Goal: Information Seeking & Learning: Find specific fact

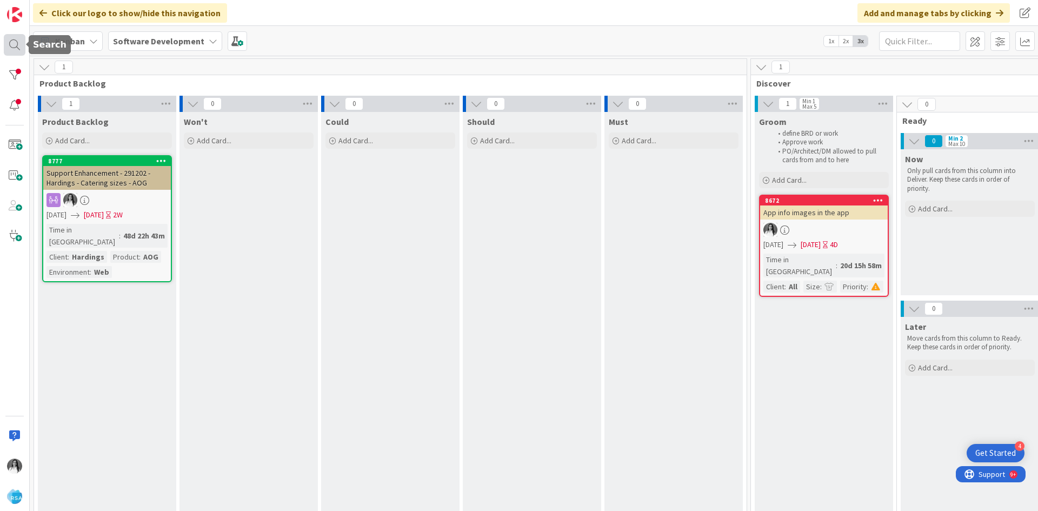
click at [15, 44] on div at bounding box center [15, 45] width 22 height 22
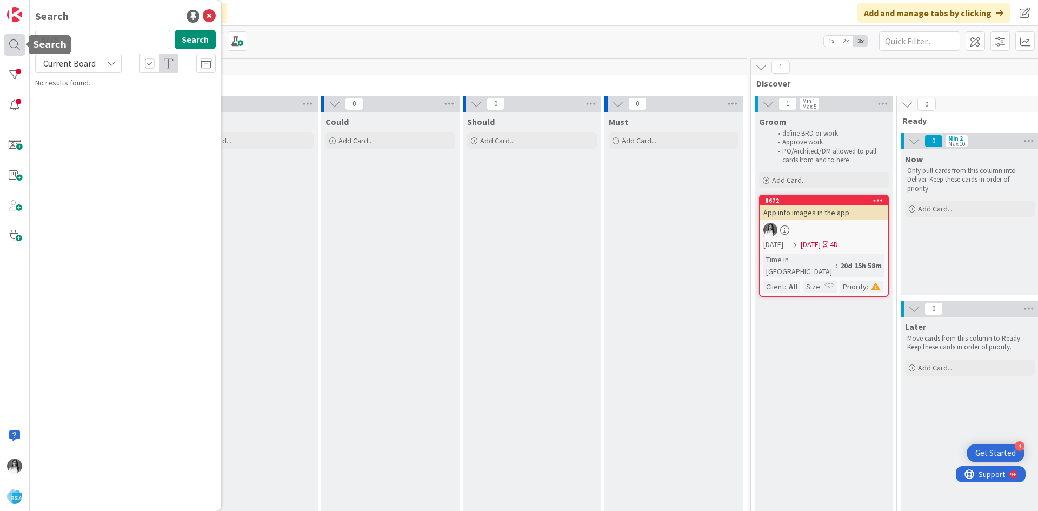
type input "8778"
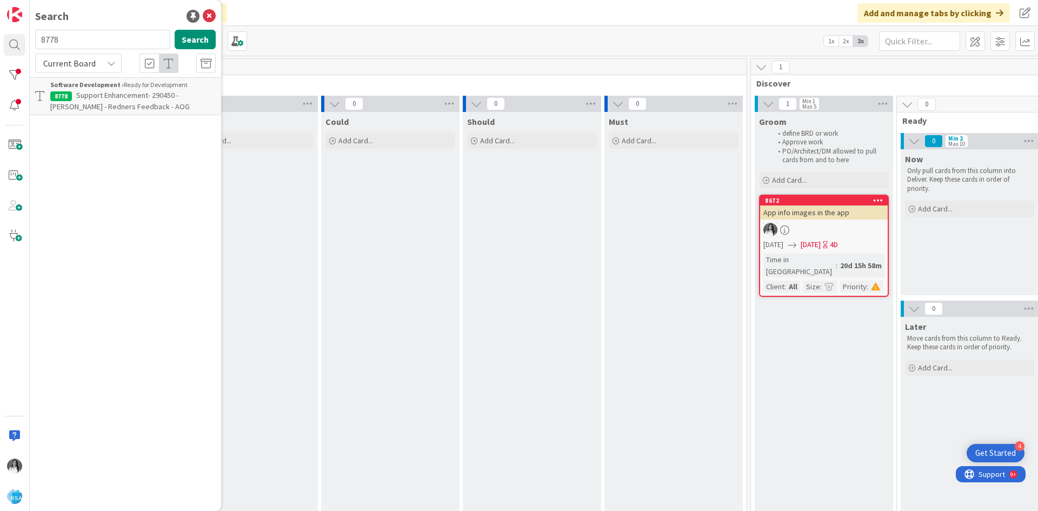
click at [107, 110] on span "Support Enhancement- 290450 - [PERSON_NAME] - Redners Feedback - AOG" at bounding box center [120, 100] width 140 height 21
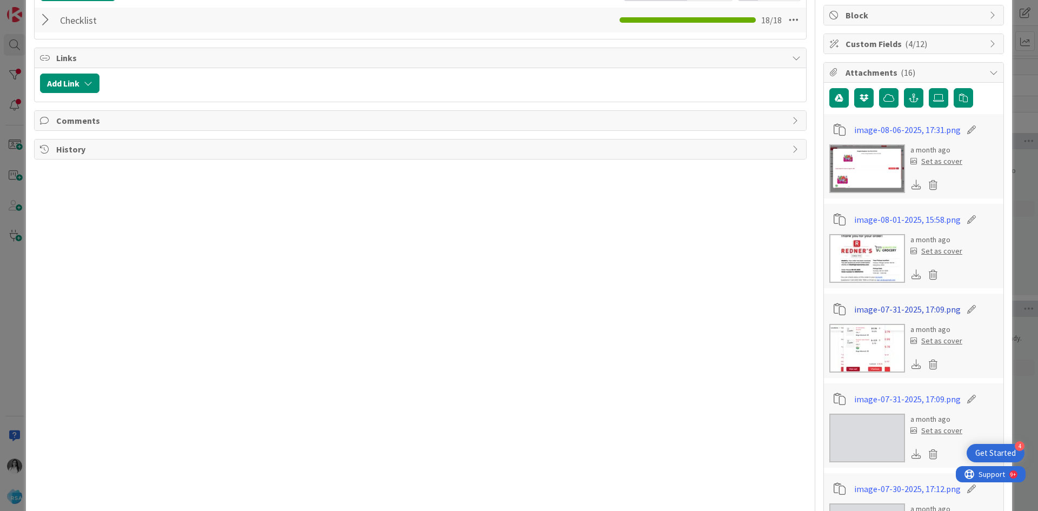
scroll to position [216, 0]
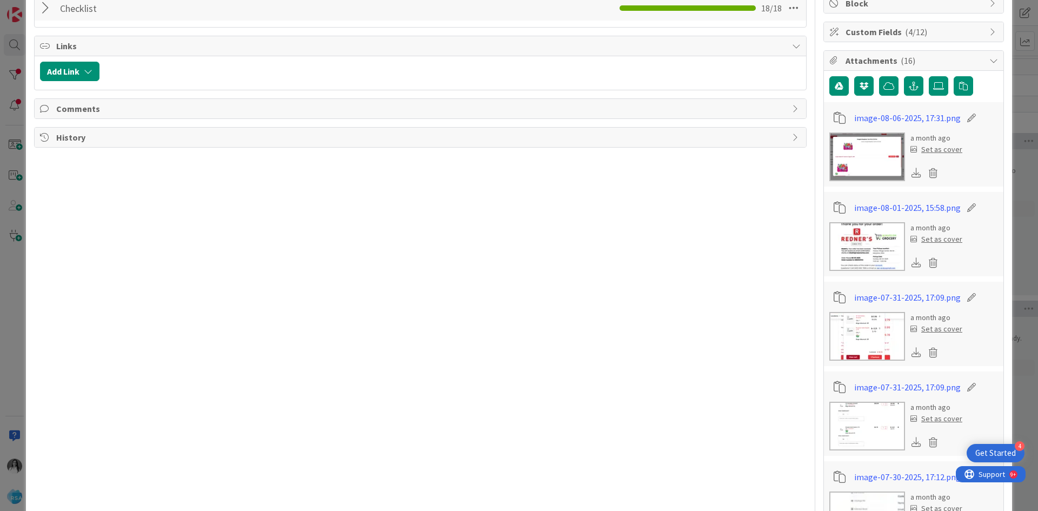
click at [856, 162] on img at bounding box center [868, 156] width 76 height 49
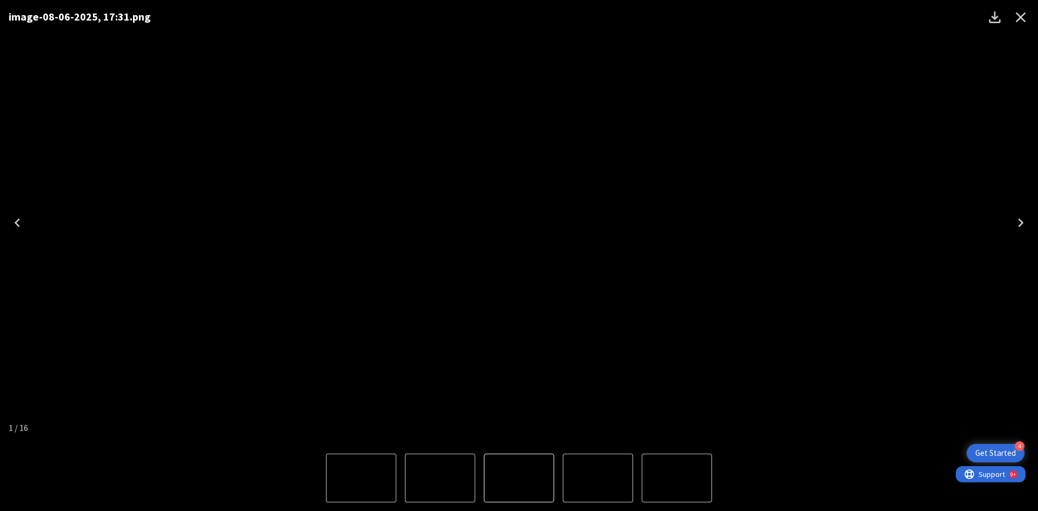
click at [1019, 216] on icon "Next" at bounding box center [1020, 222] width 17 height 17
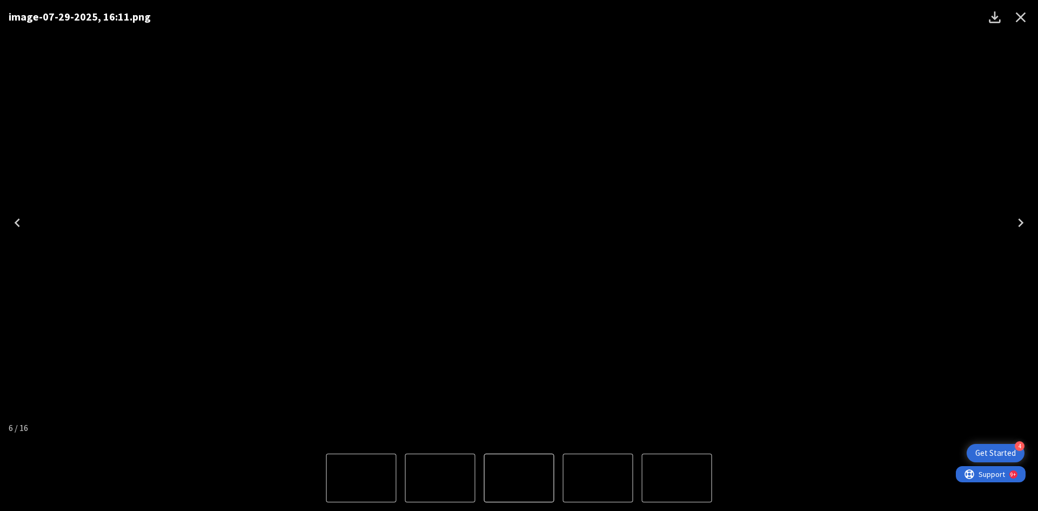
click at [1019, 216] on icon "Next" at bounding box center [1020, 222] width 17 height 17
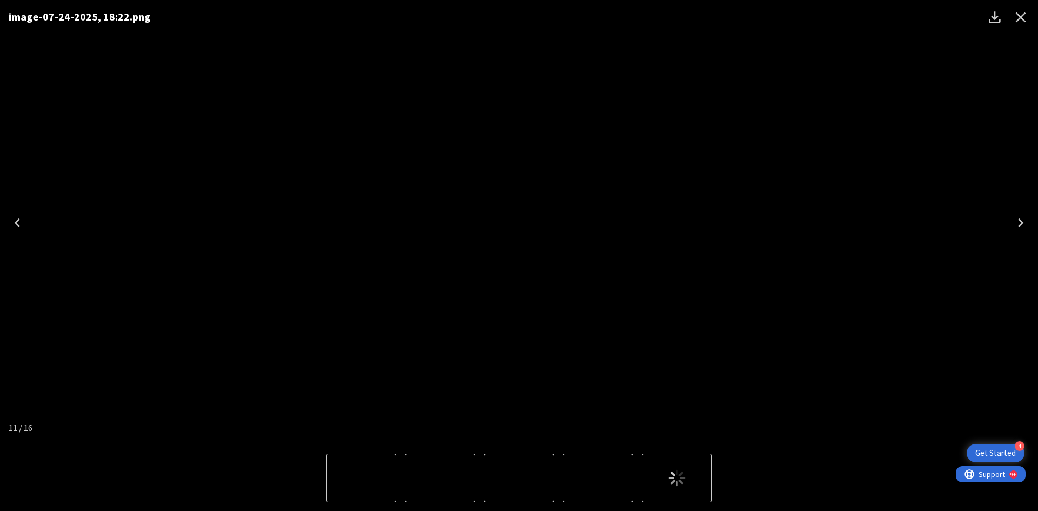
click at [1019, 216] on icon "Next" at bounding box center [1020, 222] width 17 height 17
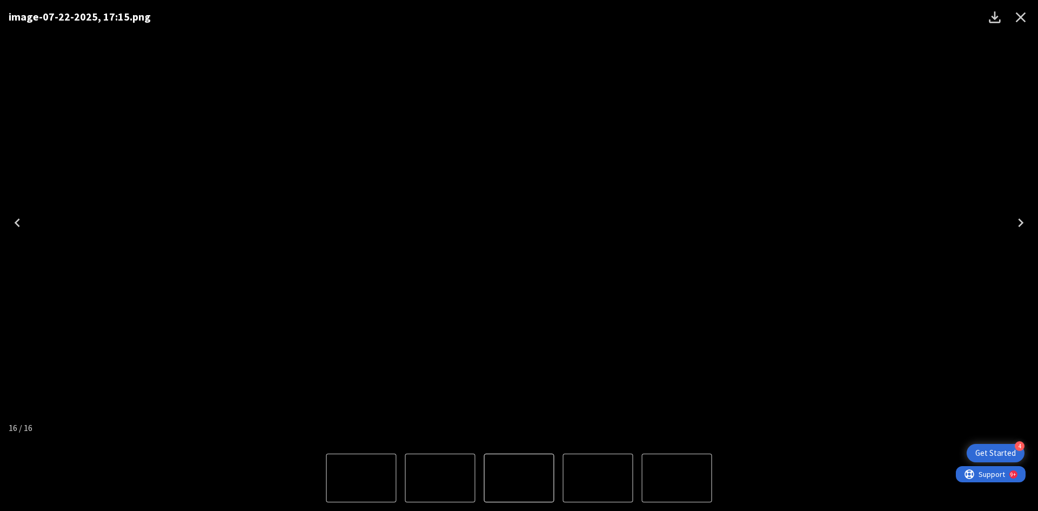
click at [1019, 216] on icon "Next" at bounding box center [1020, 222] width 17 height 17
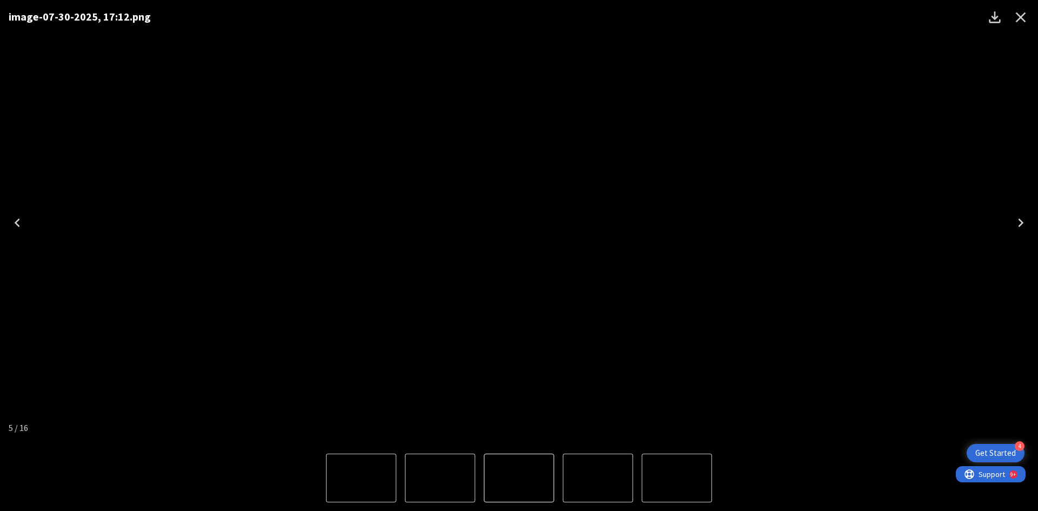
click at [1026, 17] on icon "Close" at bounding box center [1020, 17] width 17 height 17
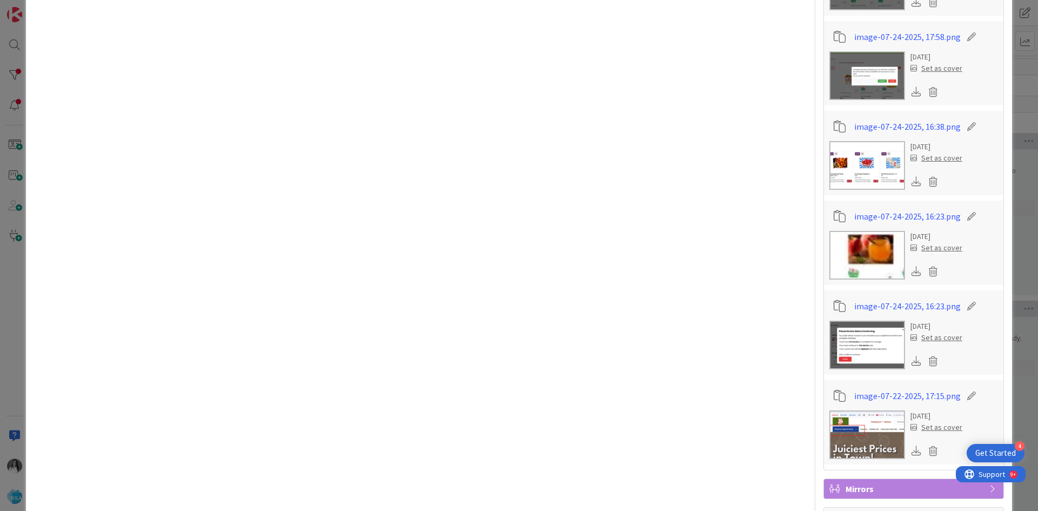
scroll to position [1325, 0]
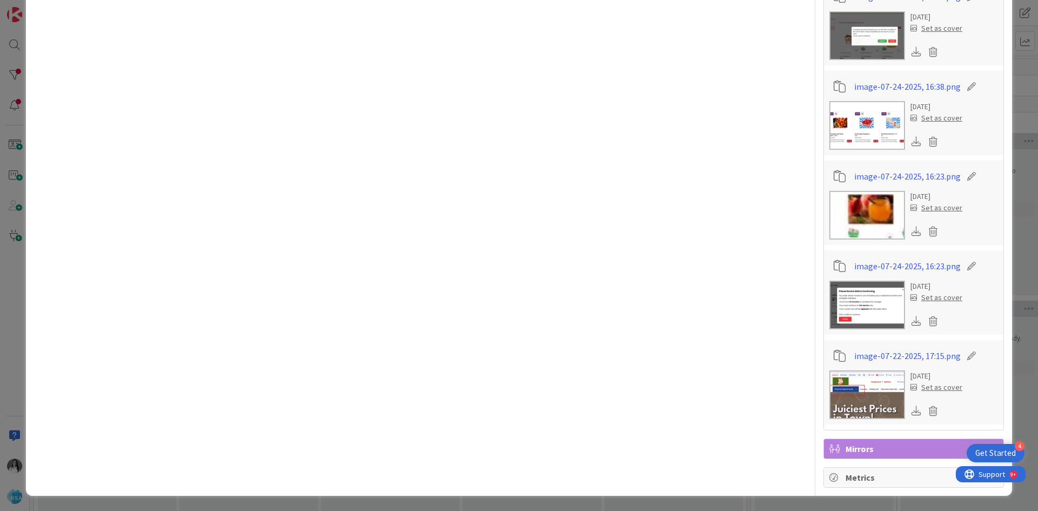
click at [0, 103] on div "ID 8778 Software Development Ready for Development Title 63 / 128 Support Enhan…" at bounding box center [519, 255] width 1038 height 511
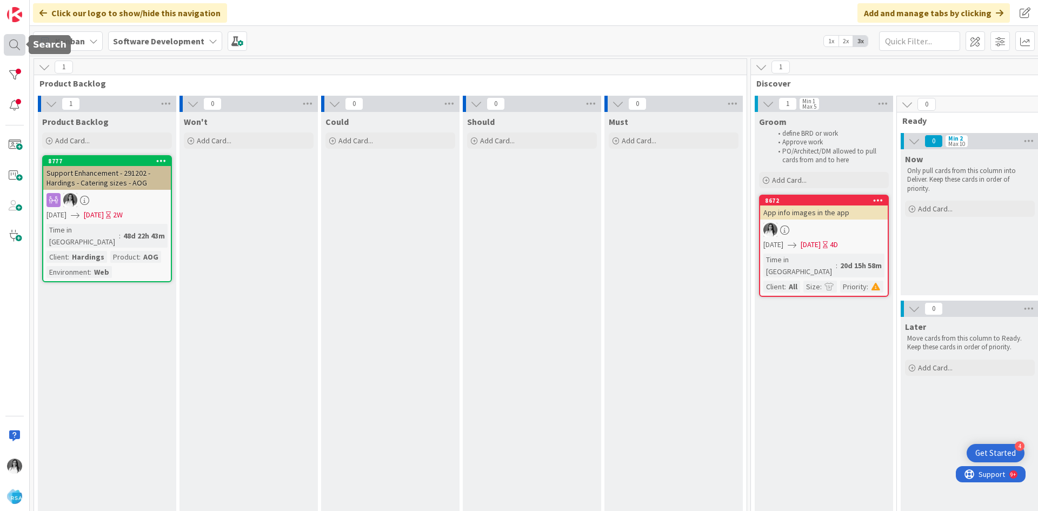
click at [14, 36] on div at bounding box center [15, 45] width 22 height 22
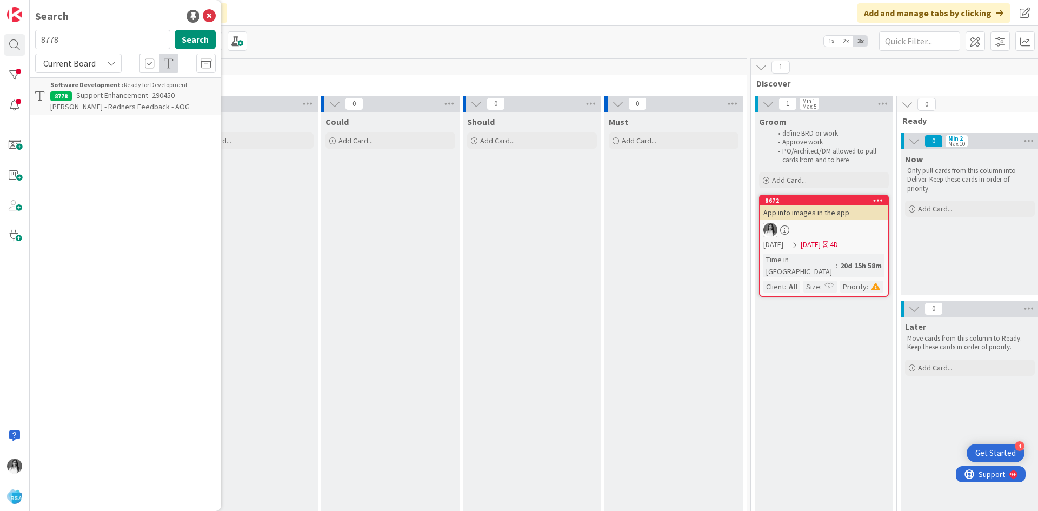
drag, startPoint x: 83, startPoint y: 34, endPoint x: 33, endPoint y: 41, distance: 50.3
click at [33, 41] on div "8778 Search" at bounding box center [126, 42] width 194 height 24
type input "8069"
click at [93, 91] on span "AOG CMS Design Review & Fixes" at bounding box center [128, 95] width 104 height 10
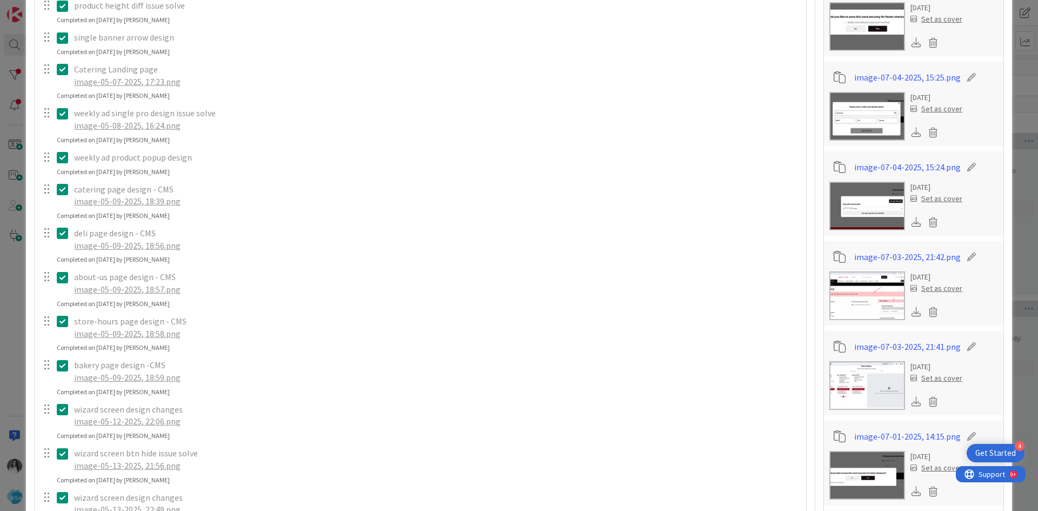
scroll to position [541, 0]
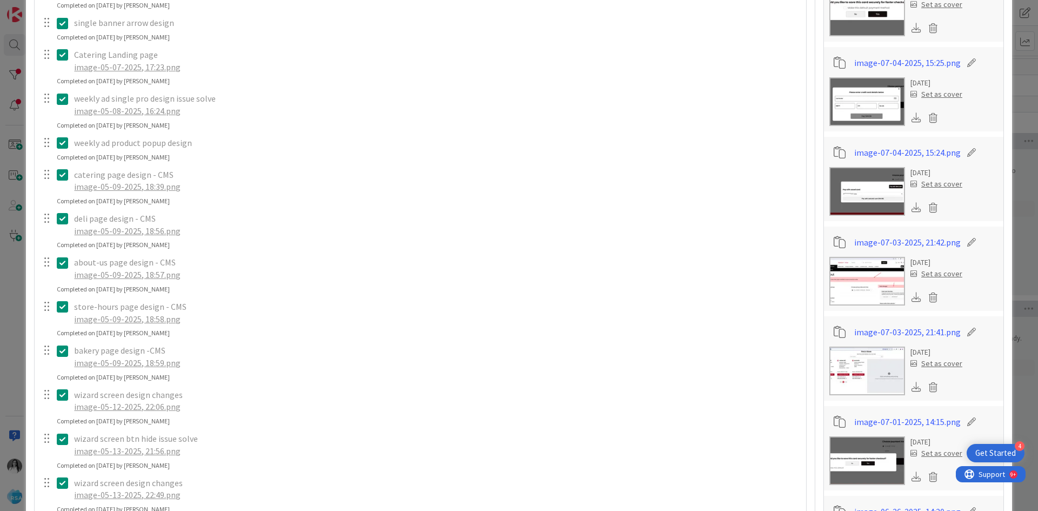
click at [860, 179] on img at bounding box center [868, 191] width 76 height 49
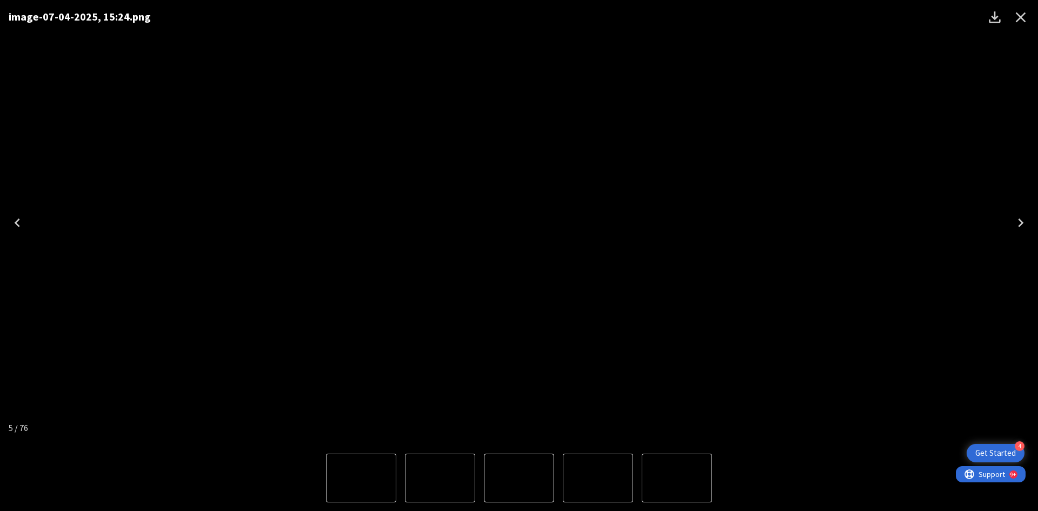
click at [1023, 16] on icon "Close" at bounding box center [1020, 17] width 17 height 17
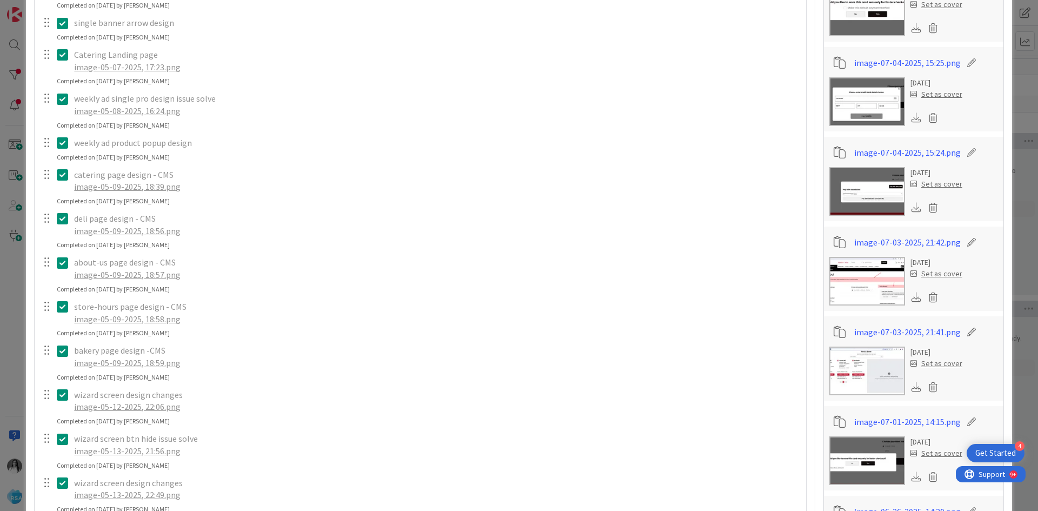
click at [865, 91] on img at bounding box center [868, 101] width 76 height 49
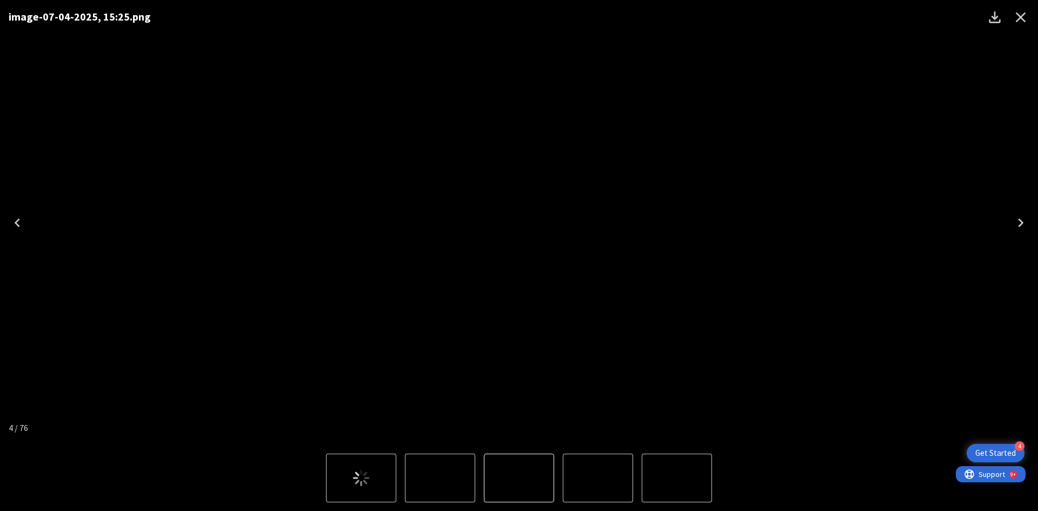
click at [19, 214] on icon "Previous" at bounding box center [17, 222] width 17 height 17
click at [1023, 216] on icon "Next" at bounding box center [1020, 222] width 17 height 17
click at [1024, 217] on icon "Next" at bounding box center [1020, 222] width 17 height 17
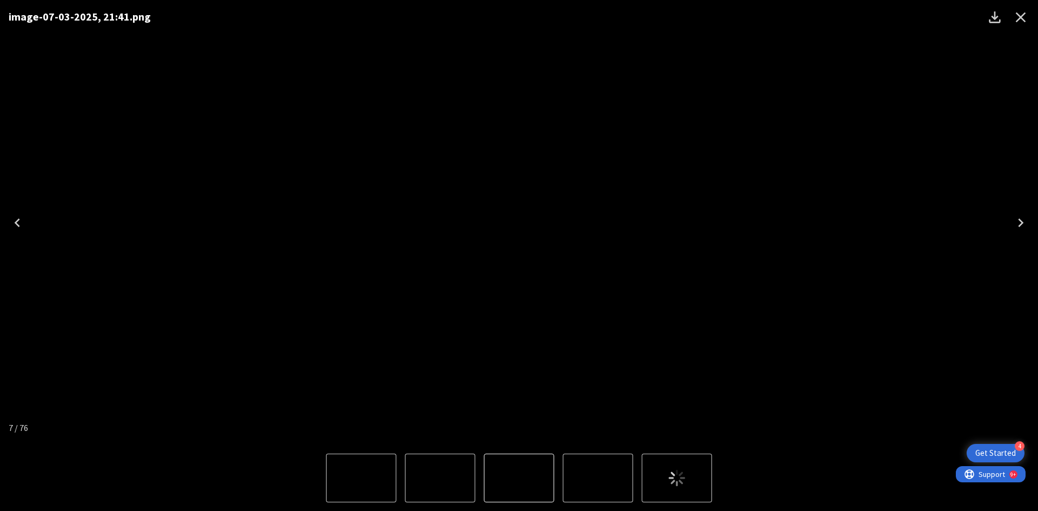
click at [1024, 217] on icon "Next" at bounding box center [1020, 222] width 17 height 17
click at [25, 217] on icon "Previous" at bounding box center [17, 222] width 17 height 17
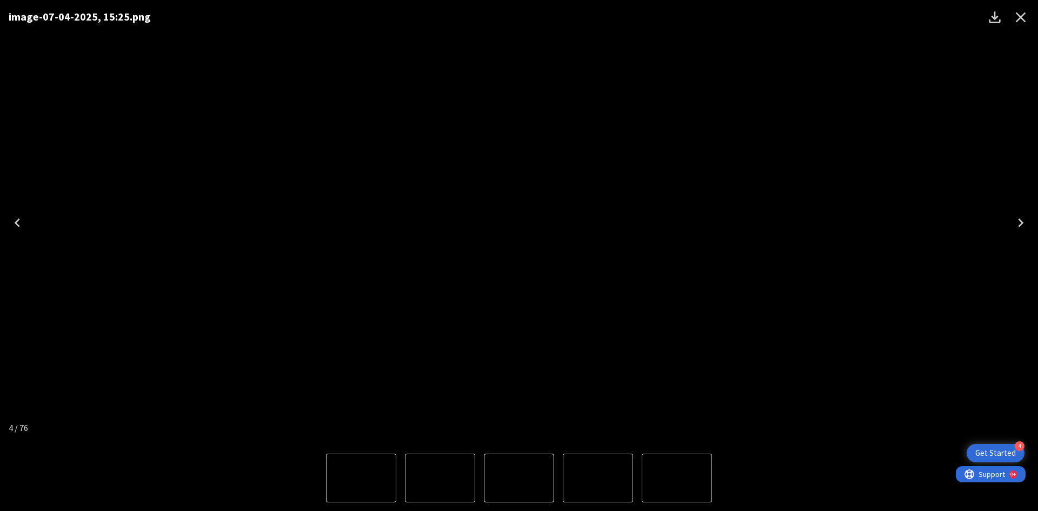
click at [25, 217] on icon "Previous" at bounding box center [17, 222] width 17 height 17
click at [1019, 217] on icon "Next" at bounding box center [1020, 222] width 17 height 17
click at [1025, 12] on icon "Close" at bounding box center [1020, 17] width 17 height 17
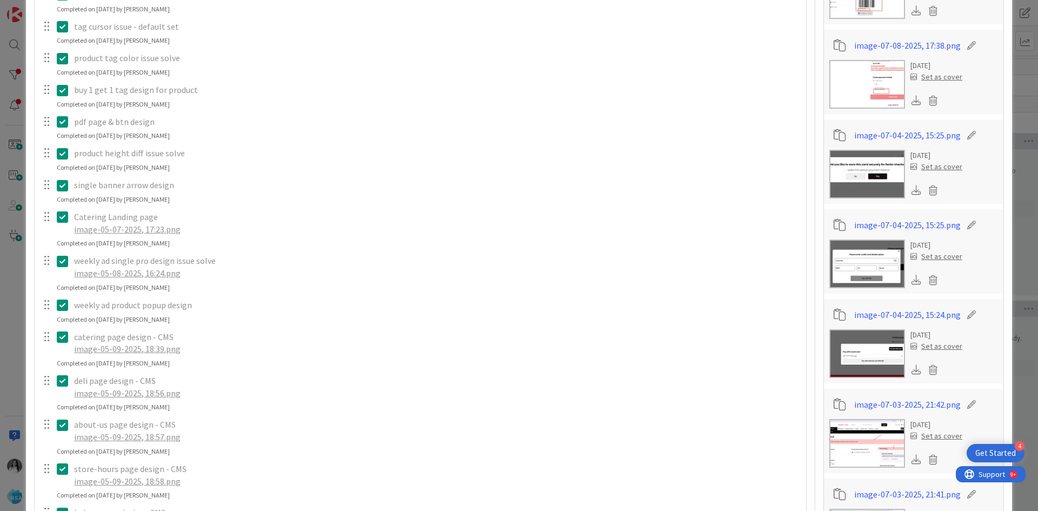
scroll to position [216, 0]
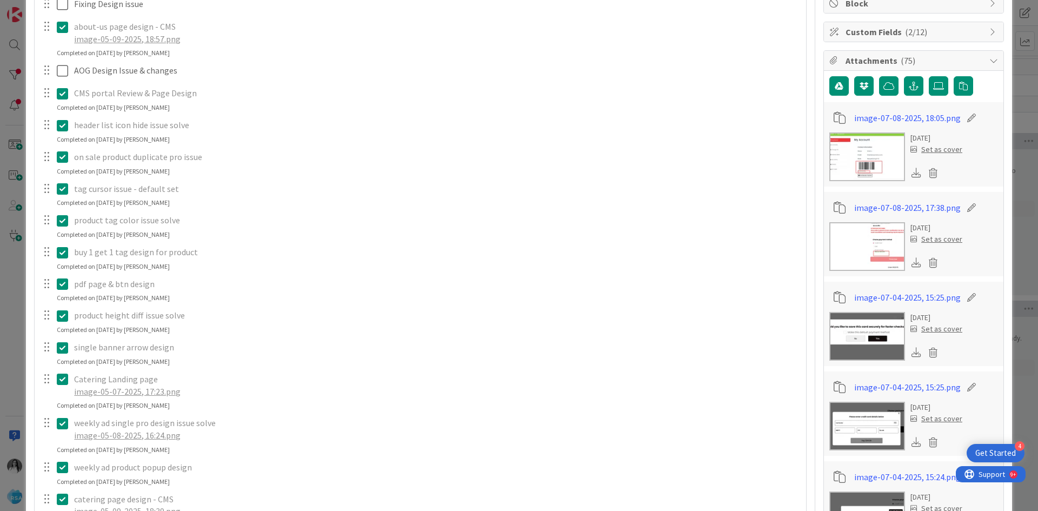
click at [860, 257] on img at bounding box center [868, 246] width 76 height 49
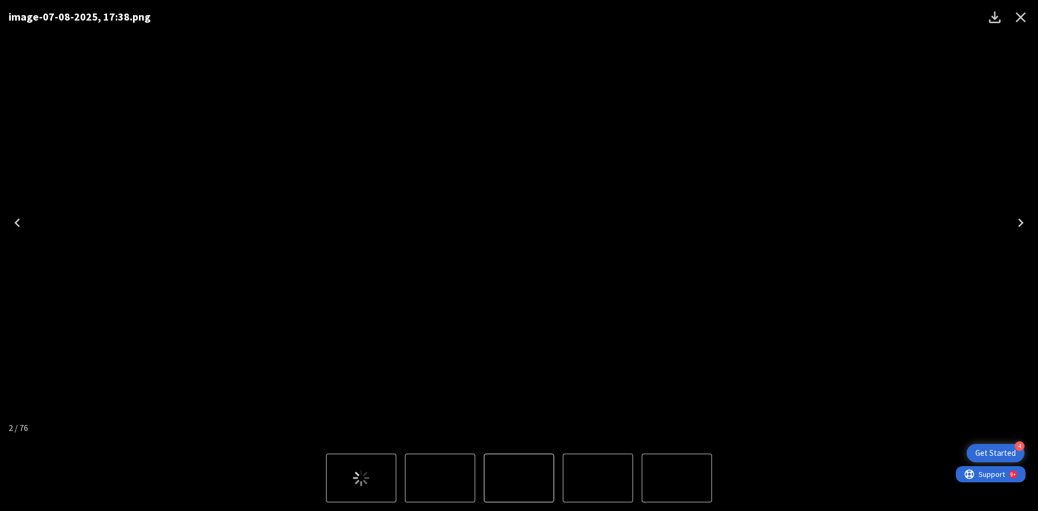
click at [1016, 216] on icon "Next" at bounding box center [1020, 222] width 17 height 17
drag, startPoint x: 1027, startPoint y: 11, endPoint x: 205, endPoint y: 61, distance: 823.0
click at [1027, 11] on icon "Close" at bounding box center [1020, 17] width 17 height 17
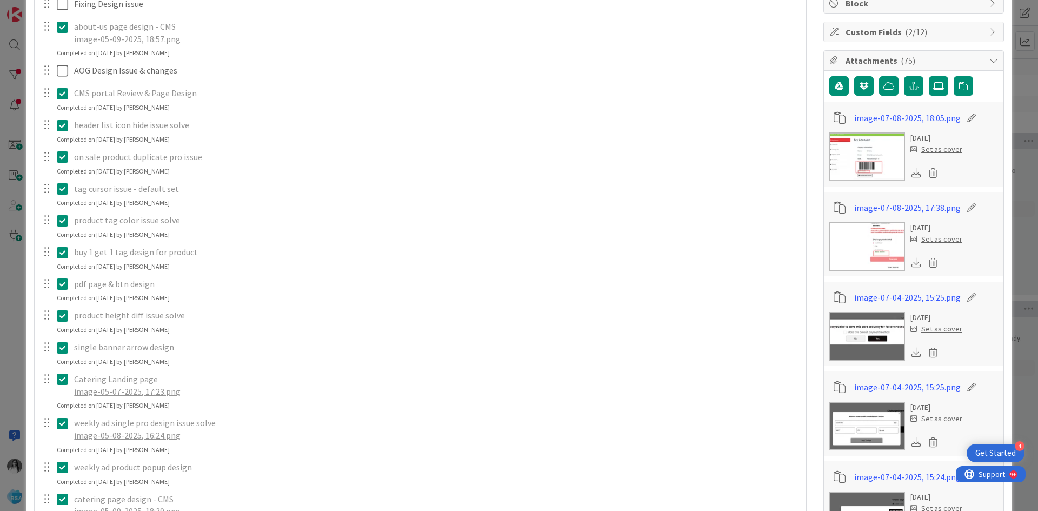
click at [4, 62] on div "ID 8069 Software Development Done Title 29 / 128 AOG CMS Design Review & Fixes …" at bounding box center [519, 255] width 1038 height 511
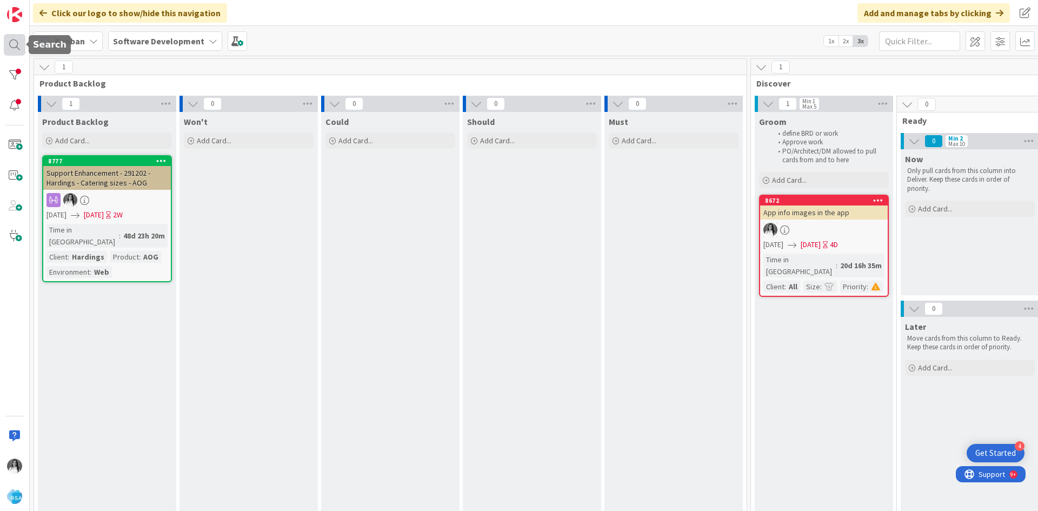
click at [8, 46] on div at bounding box center [15, 45] width 22 height 22
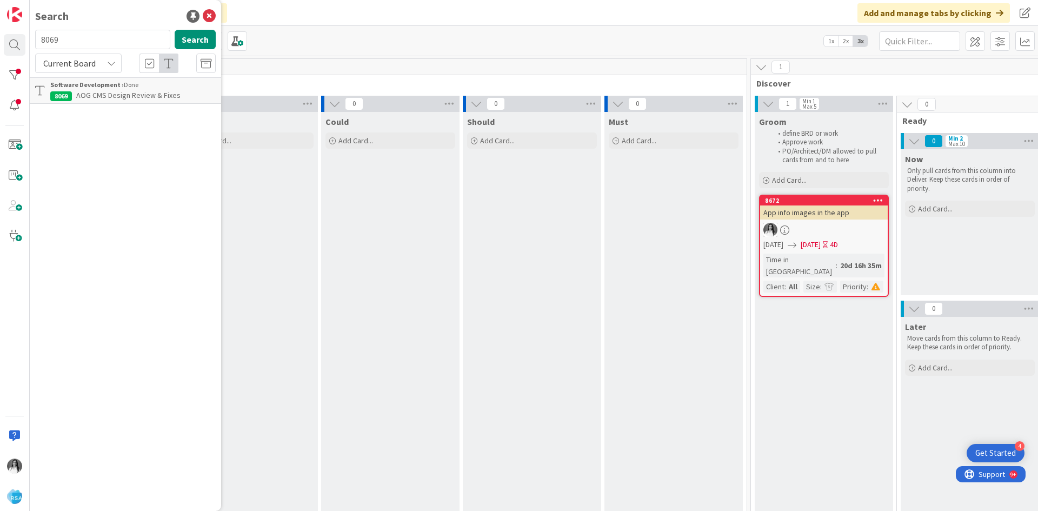
drag, startPoint x: 109, startPoint y: 38, endPoint x: 44, endPoint y: 38, distance: 64.9
click at [44, 38] on input "8069" at bounding box center [102, 39] width 135 height 19
click at [40, 40] on input "8069" at bounding box center [102, 39] width 135 height 19
type input "8649"
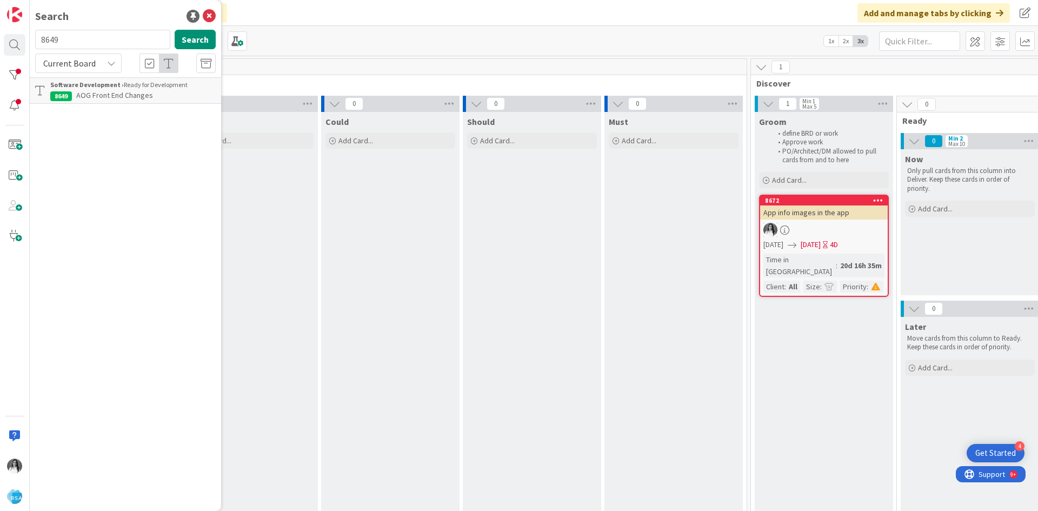
click at [90, 91] on span "AOG Front End Changes" at bounding box center [114, 95] width 77 height 10
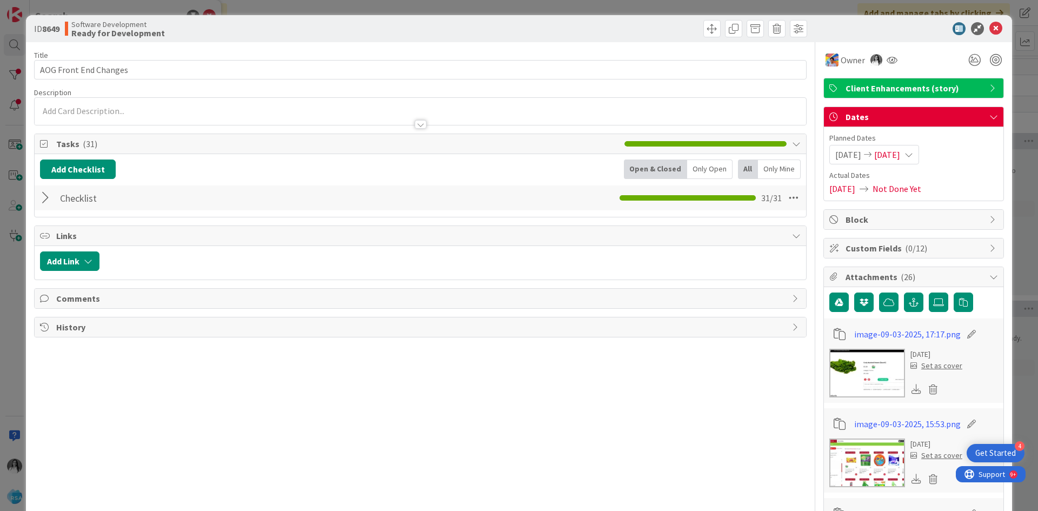
click at [45, 198] on div at bounding box center [47, 197] width 14 height 19
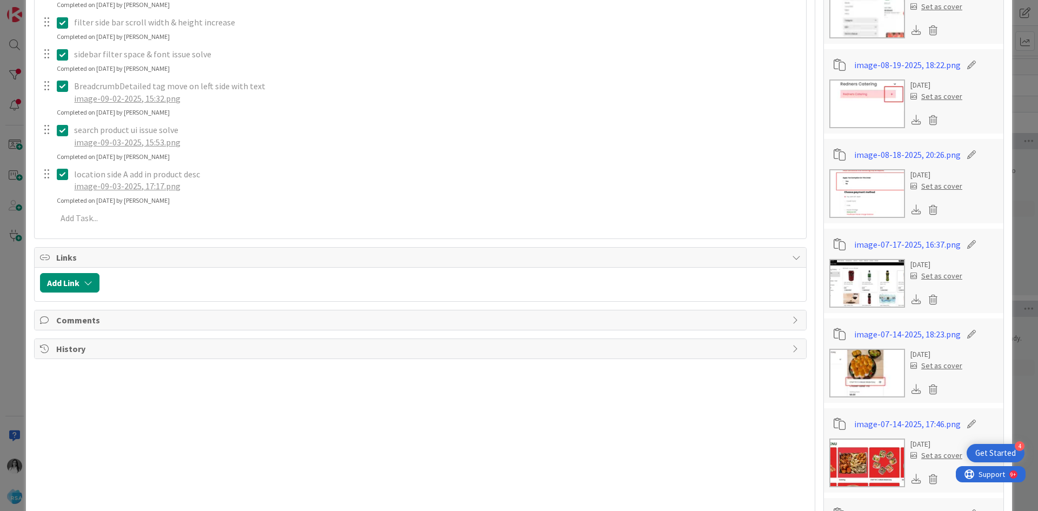
scroll to position [1298, 0]
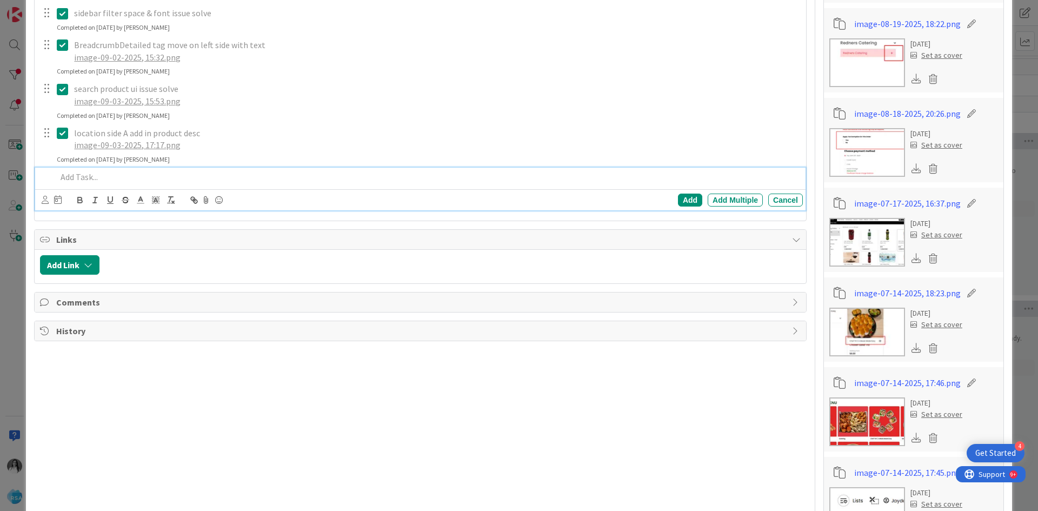
click at [103, 182] on p at bounding box center [428, 177] width 742 height 12
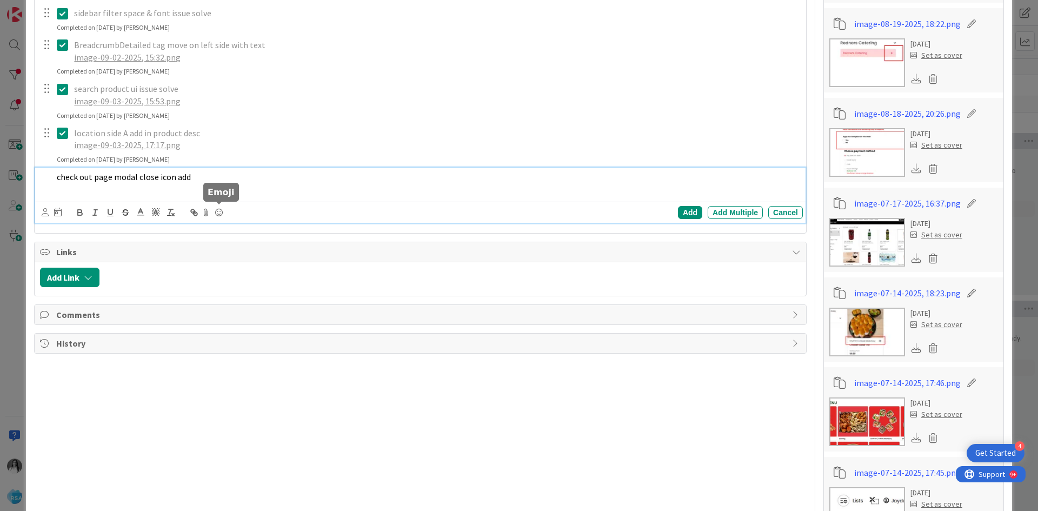
click at [206, 211] on icon at bounding box center [206, 212] width 13 height 15
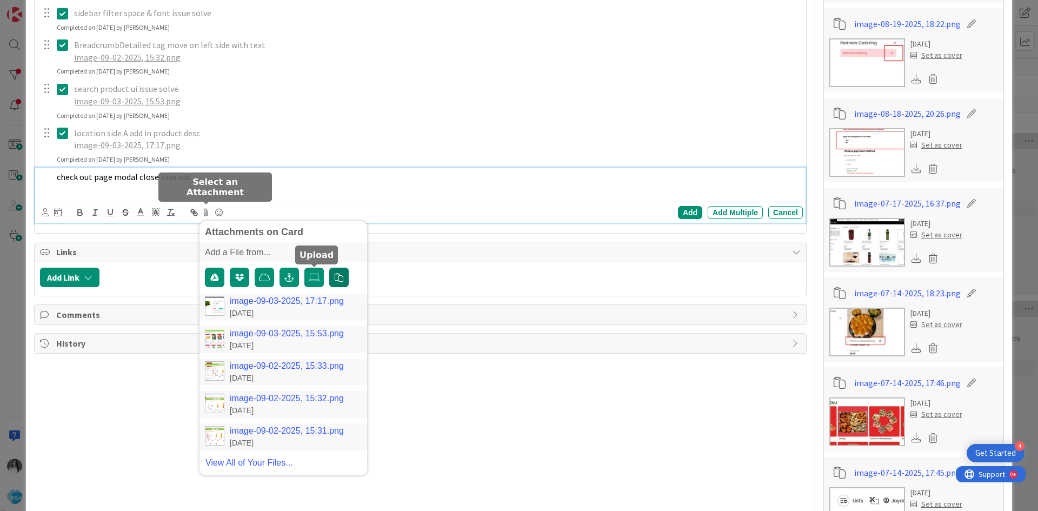
click at [337, 278] on icon "button" at bounding box center [339, 277] width 9 height 9
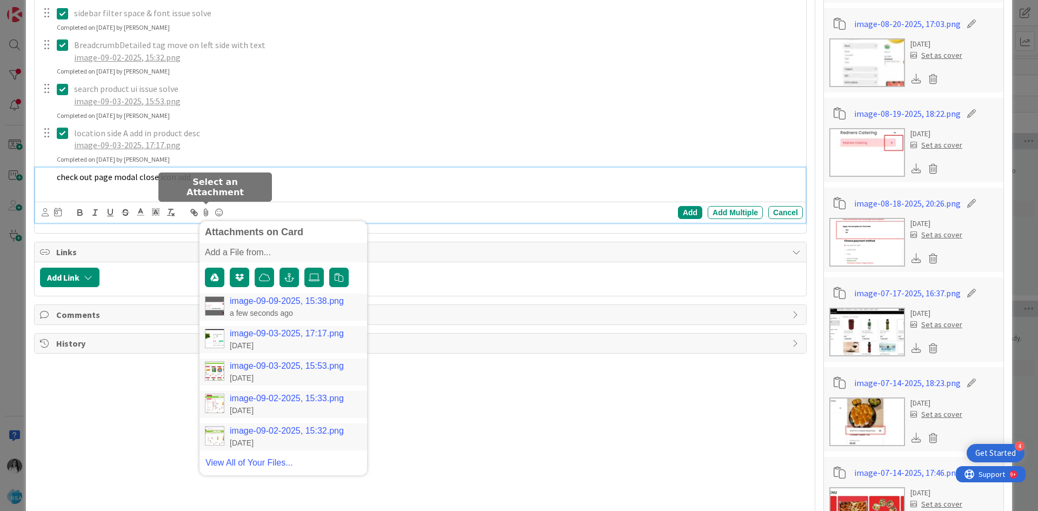
click at [323, 302] on link "image-09-09-2025, 15:38.png" at bounding box center [287, 301] width 114 height 10
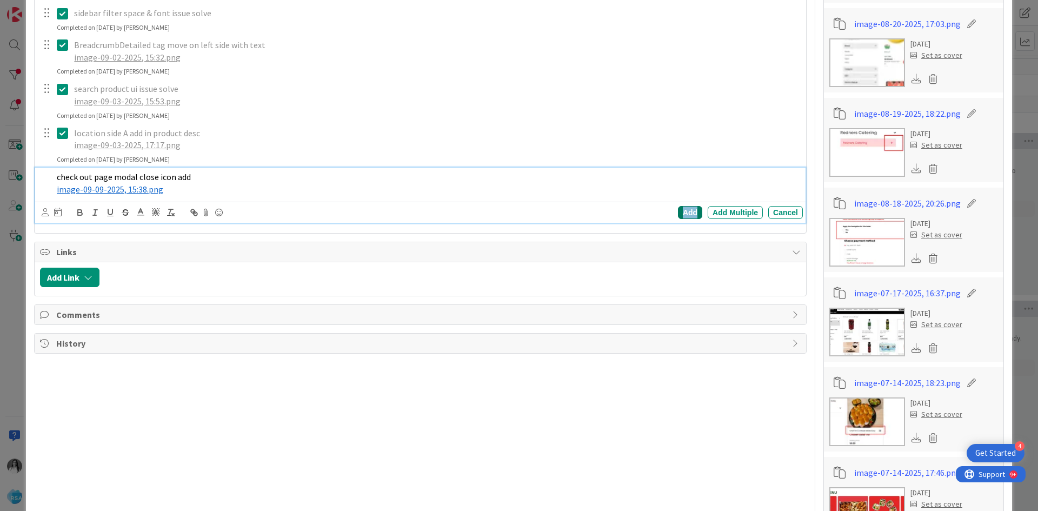
click at [685, 207] on div "Add" at bounding box center [690, 212] width 24 height 13
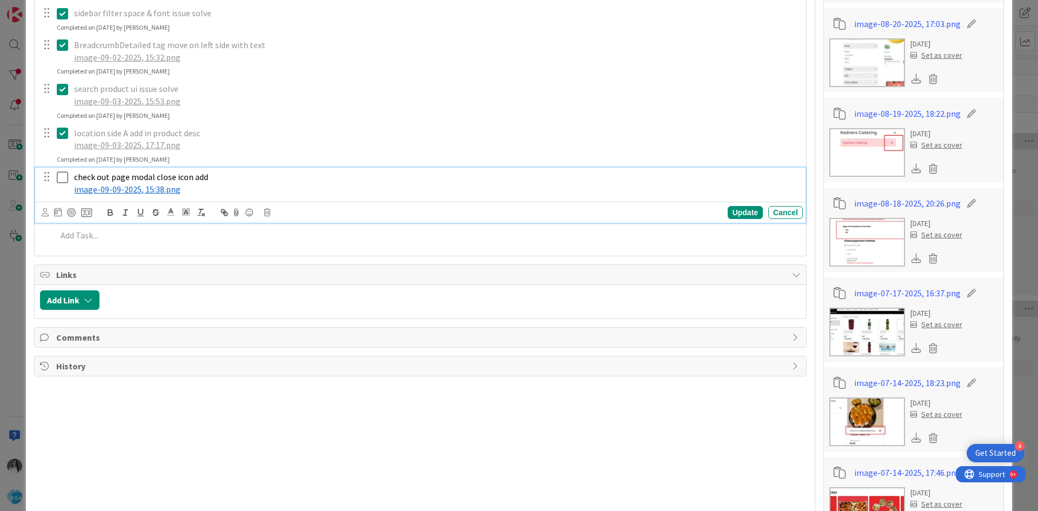
click at [64, 175] on icon at bounding box center [62, 177] width 11 height 13
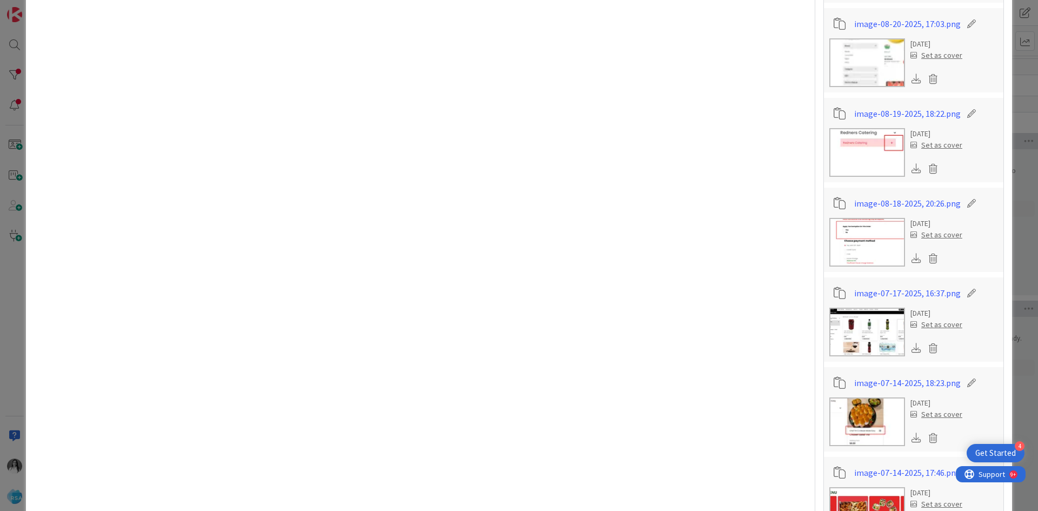
click at [182, 222] on div "Title 21 / 128 AOG Front End Changes Description bhakti [PERSON_NAME] joined 2 …" at bounding box center [420, 123] width 773 height 2758
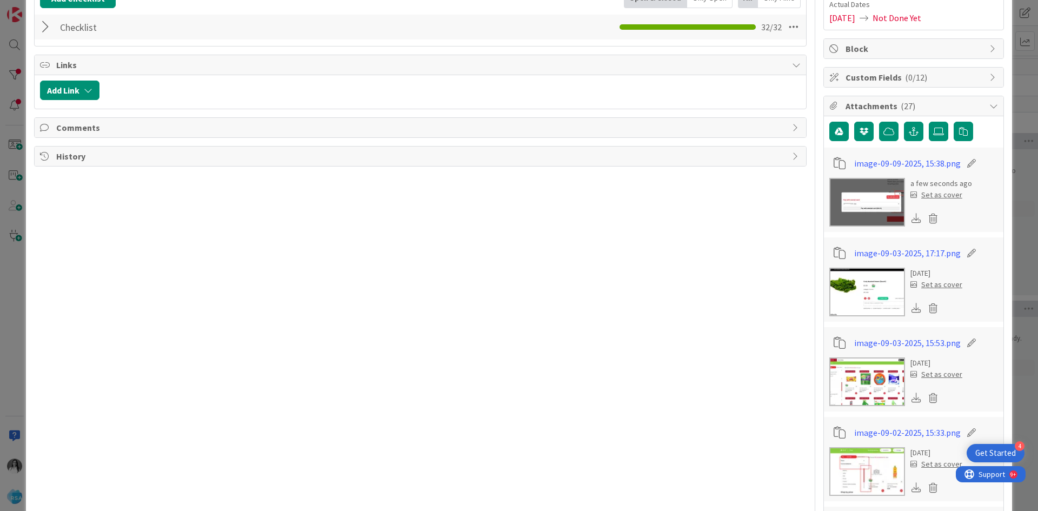
scroll to position [54, 0]
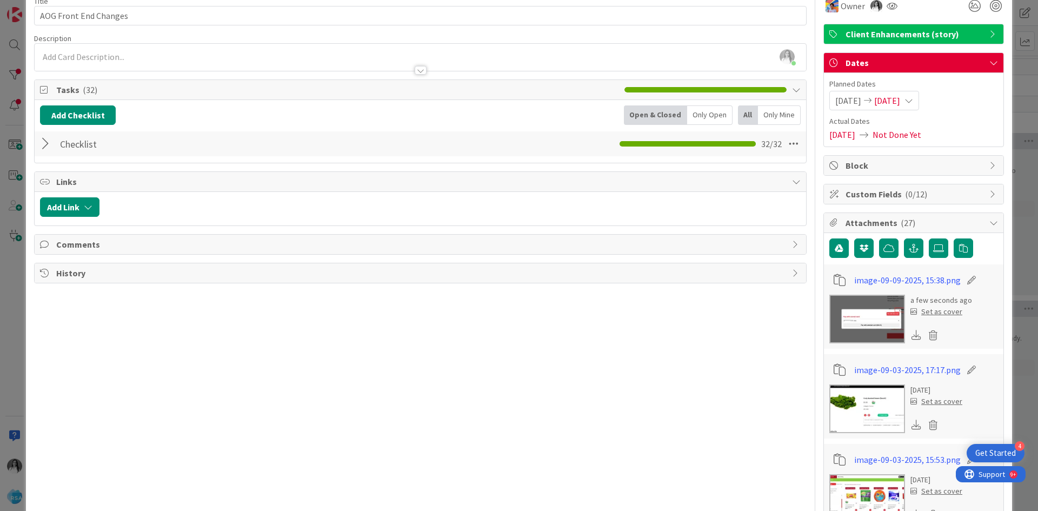
click at [44, 148] on div at bounding box center [47, 143] width 14 height 19
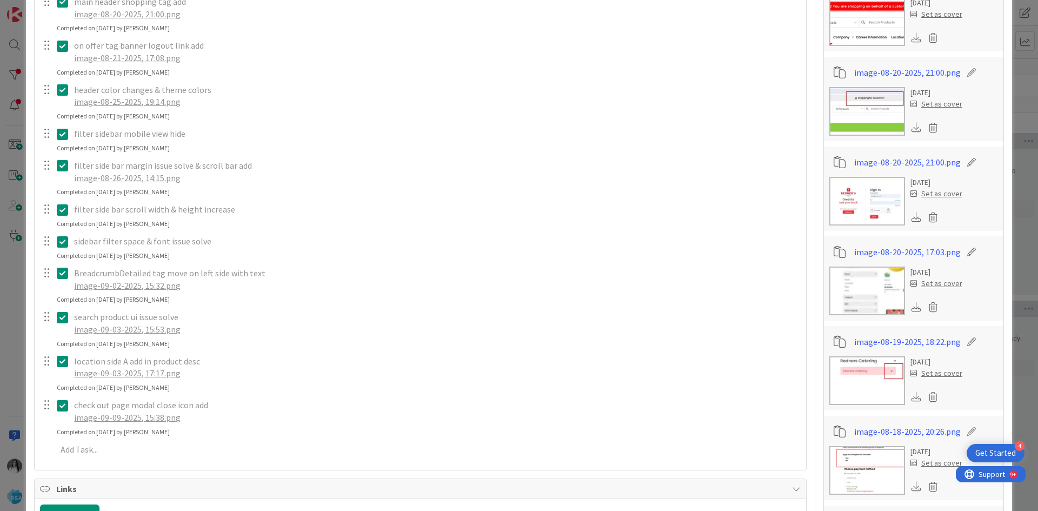
scroll to position [1136, 0]
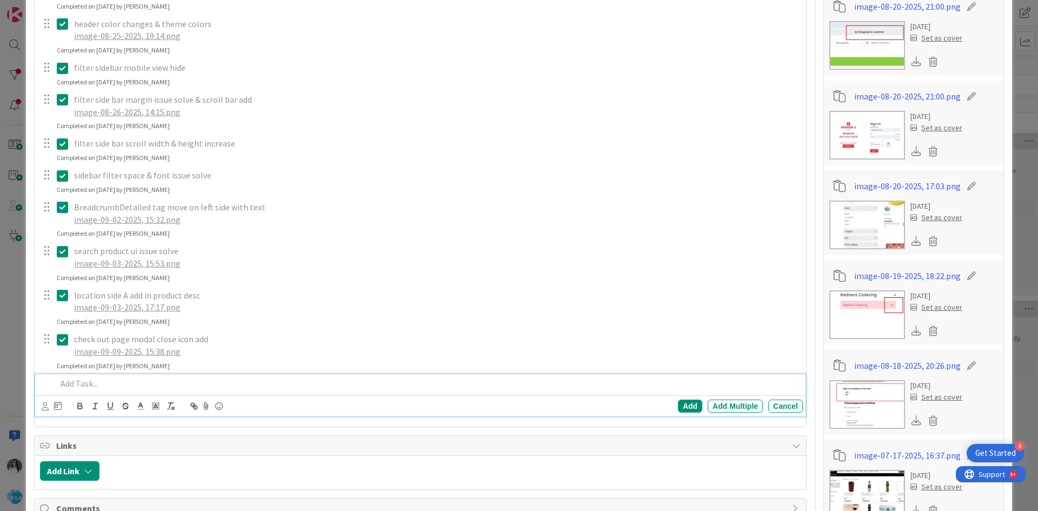
click at [115, 377] on p at bounding box center [428, 383] width 742 height 12
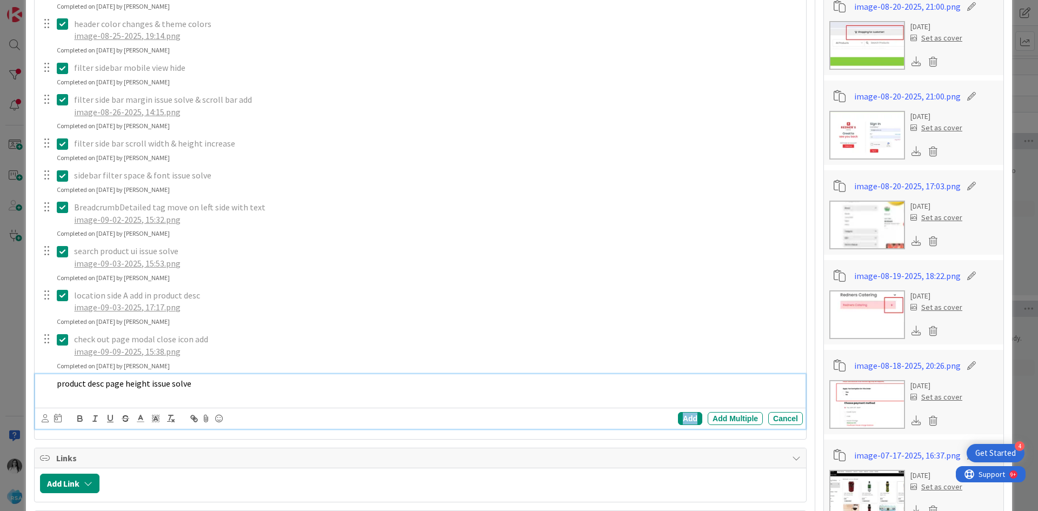
click at [0, 0] on span "Product description" at bounding box center [0, 0] width 0 height 0
click at [204, 382] on span "Product description page height issue solve" at bounding box center [137, 383] width 161 height 11
click at [0, 0] on div "solved." at bounding box center [0, 0] width 0 height 0
drag, startPoint x: 675, startPoint y: 421, endPoint x: 462, endPoint y: 416, distance: 213.1
click at [678, 422] on div "Add" at bounding box center [690, 418] width 24 height 13
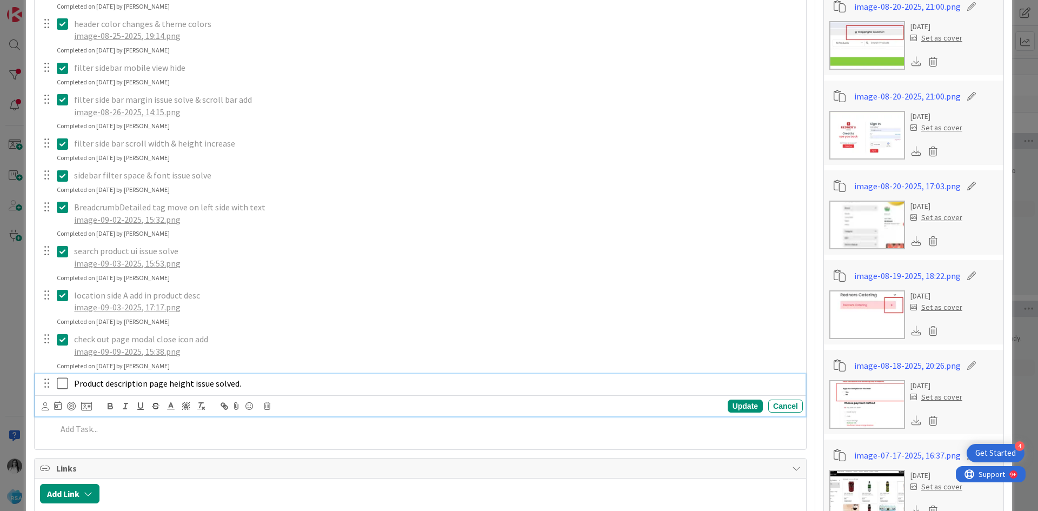
click at [62, 383] on icon at bounding box center [62, 383] width 11 height 13
